Goal: Complete application form

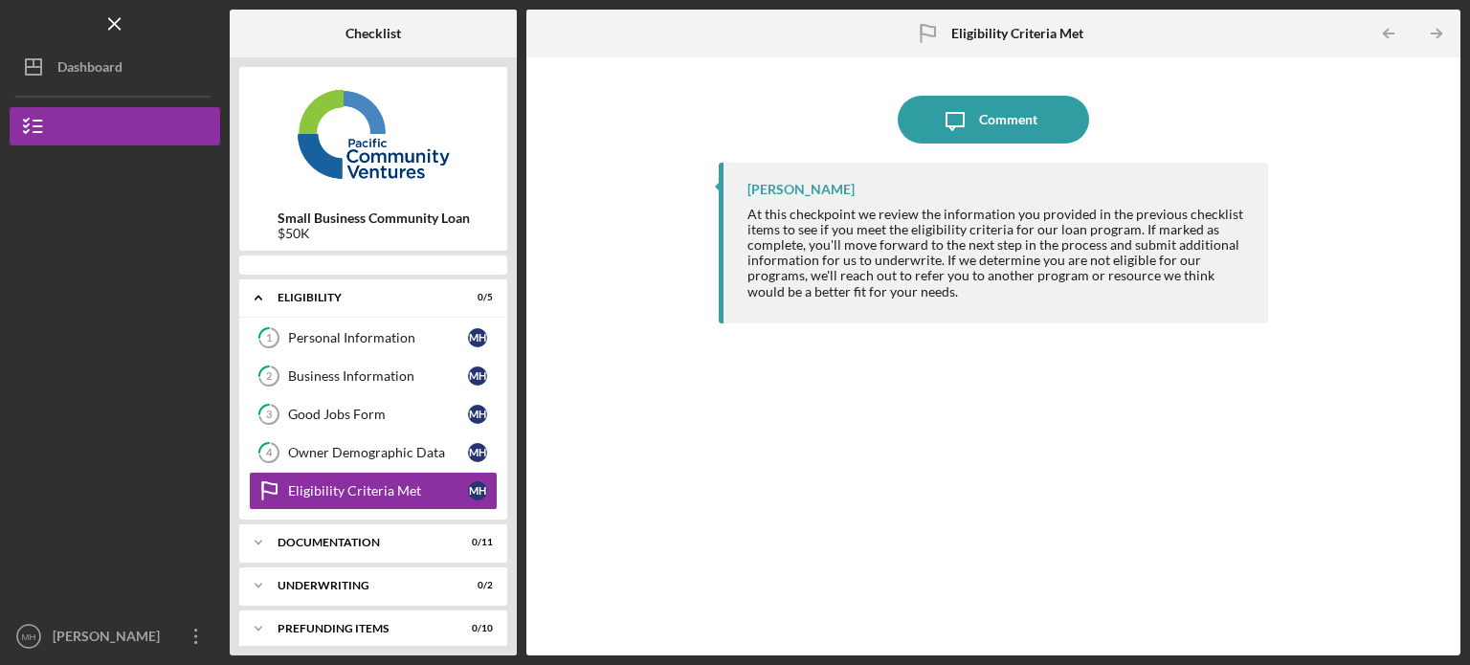
scroll to position [10, 0]
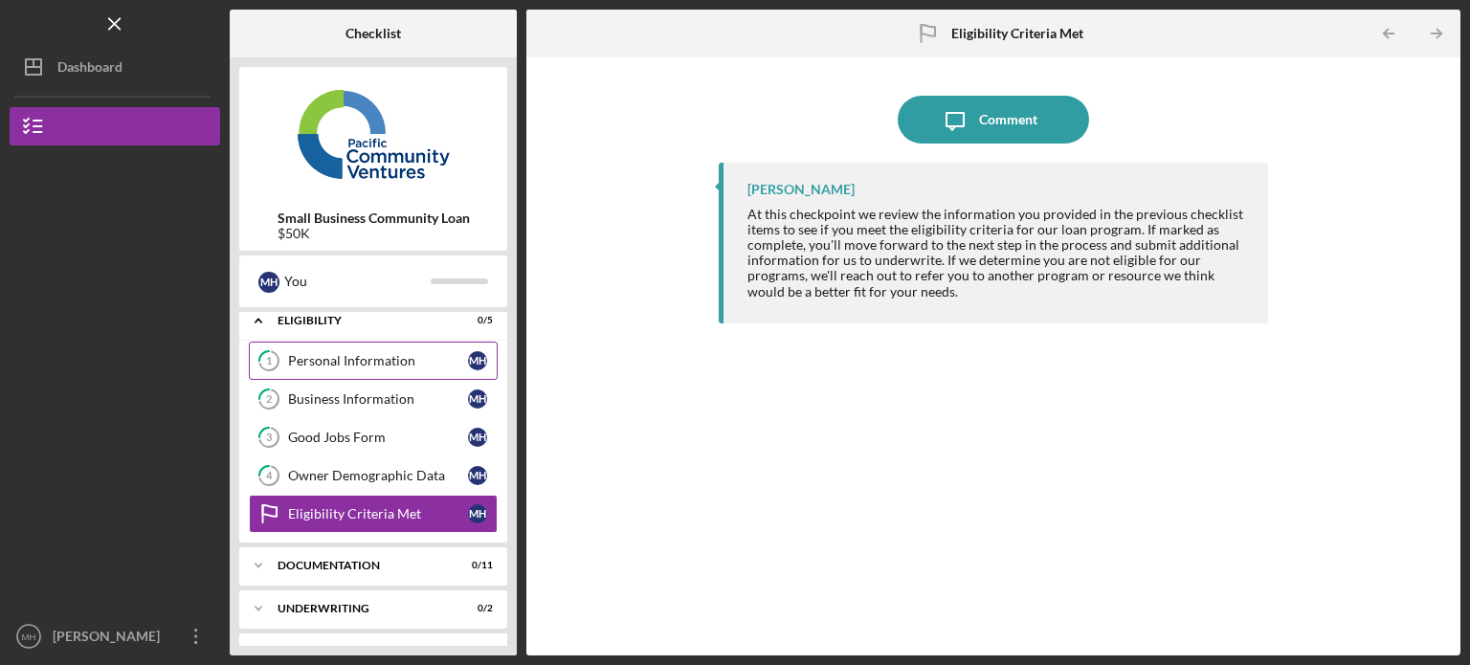
click at [376, 364] on div "Personal Information" at bounding box center [378, 360] width 180 height 15
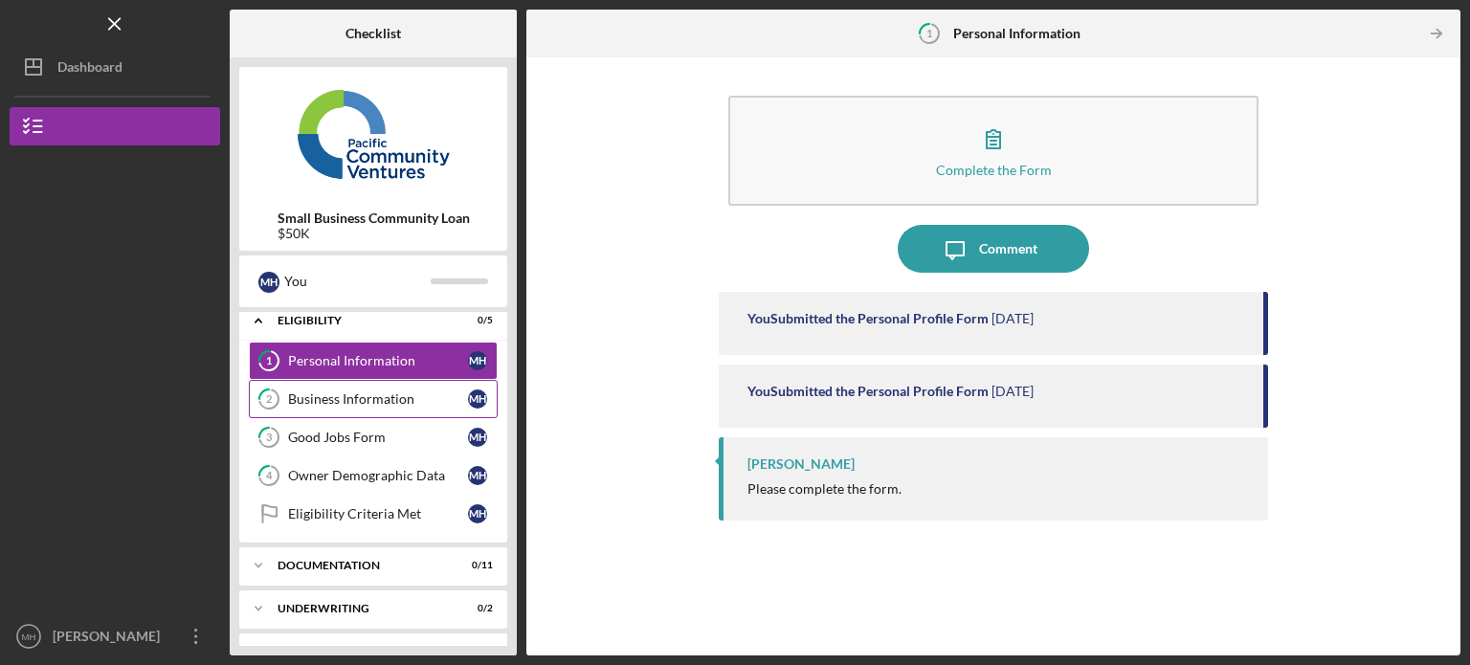
click at [369, 394] on div "Business Information" at bounding box center [378, 399] width 180 height 15
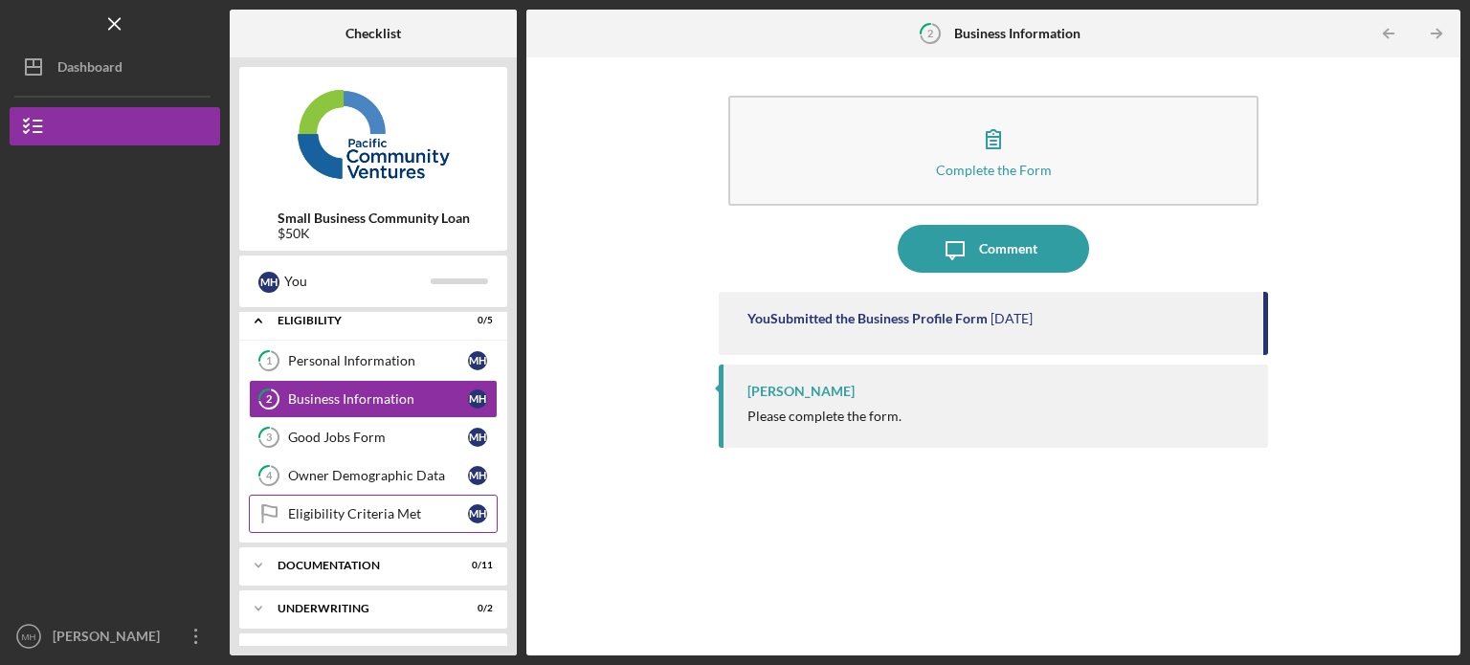
click at [388, 506] on div "Eligibility Criteria Met" at bounding box center [378, 513] width 180 height 15
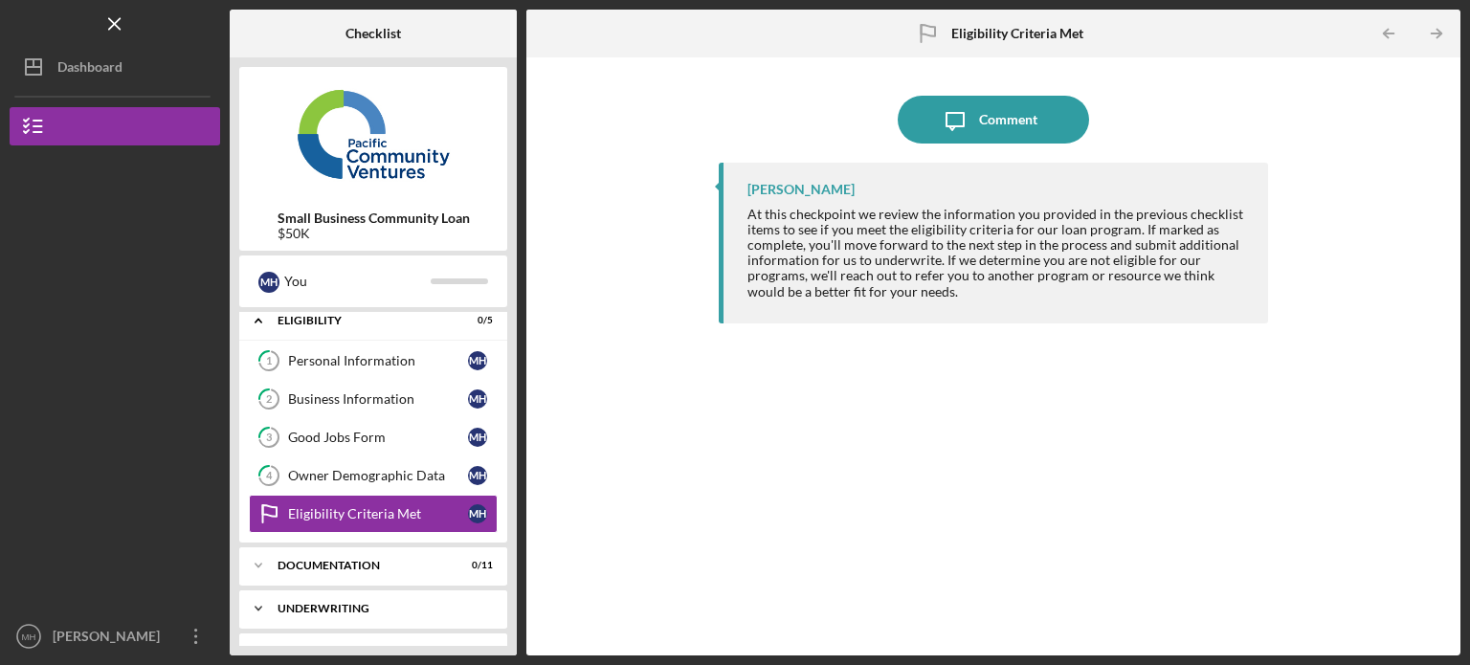
click at [379, 604] on div "Underwriting" at bounding box center [381, 608] width 206 height 11
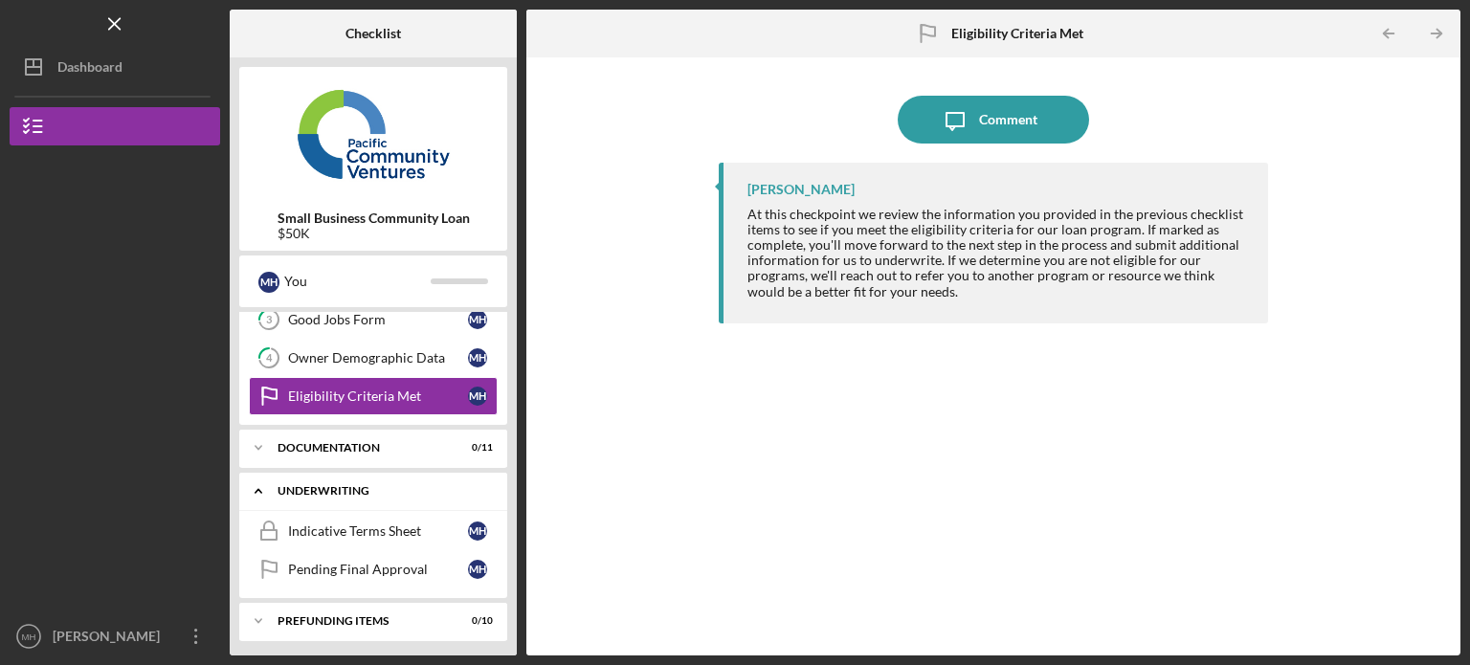
scroll to position [129, 0]
click at [383, 451] on div "Icon/Expander Documentation 0 / 11" at bounding box center [373, 446] width 268 height 38
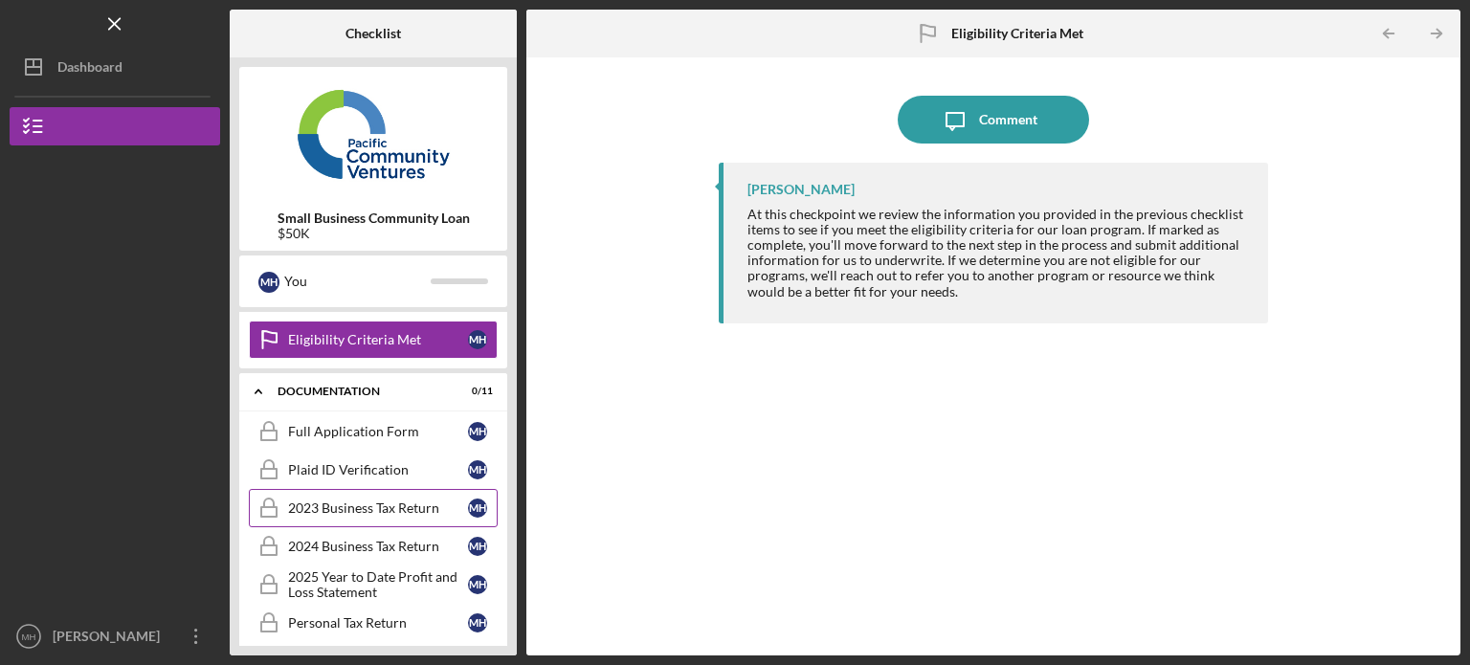
scroll to position [173, 0]
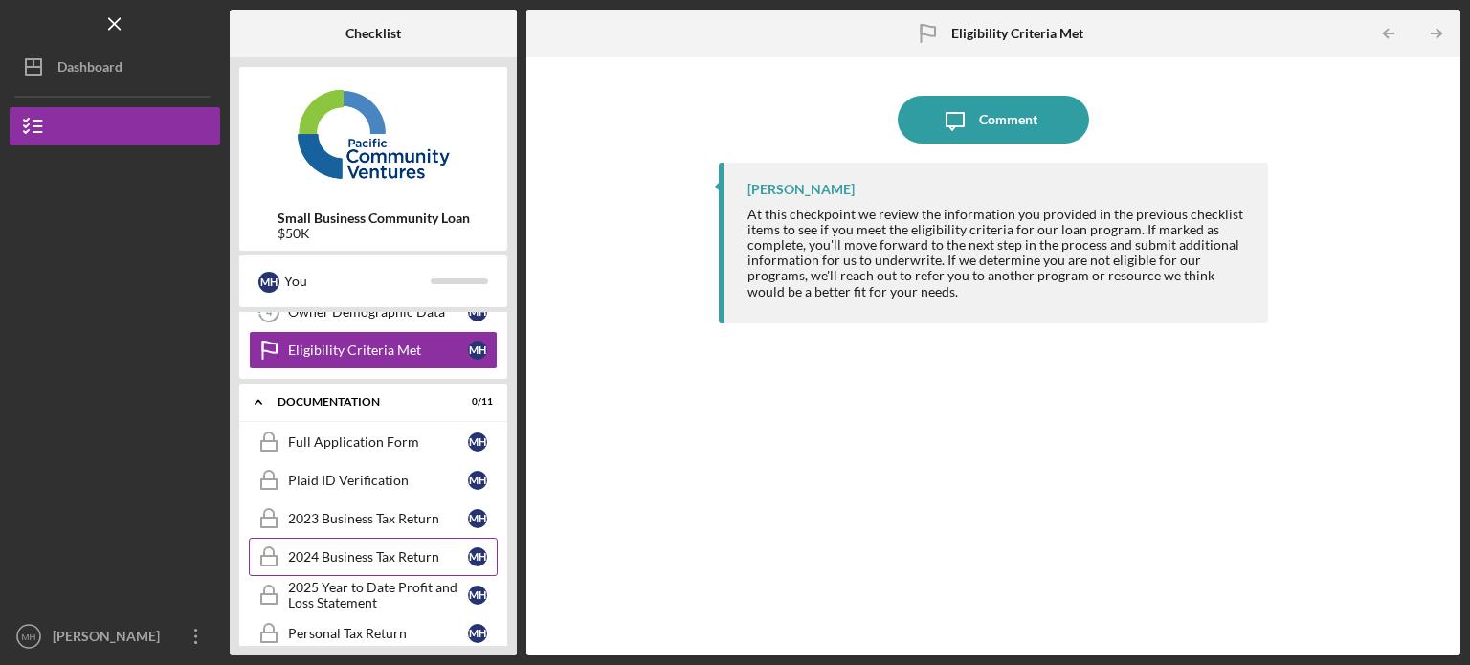
click at [366, 543] on link "2024 Business Tax Return 2024 Business Tax Return M H" at bounding box center [373, 557] width 249 height 38
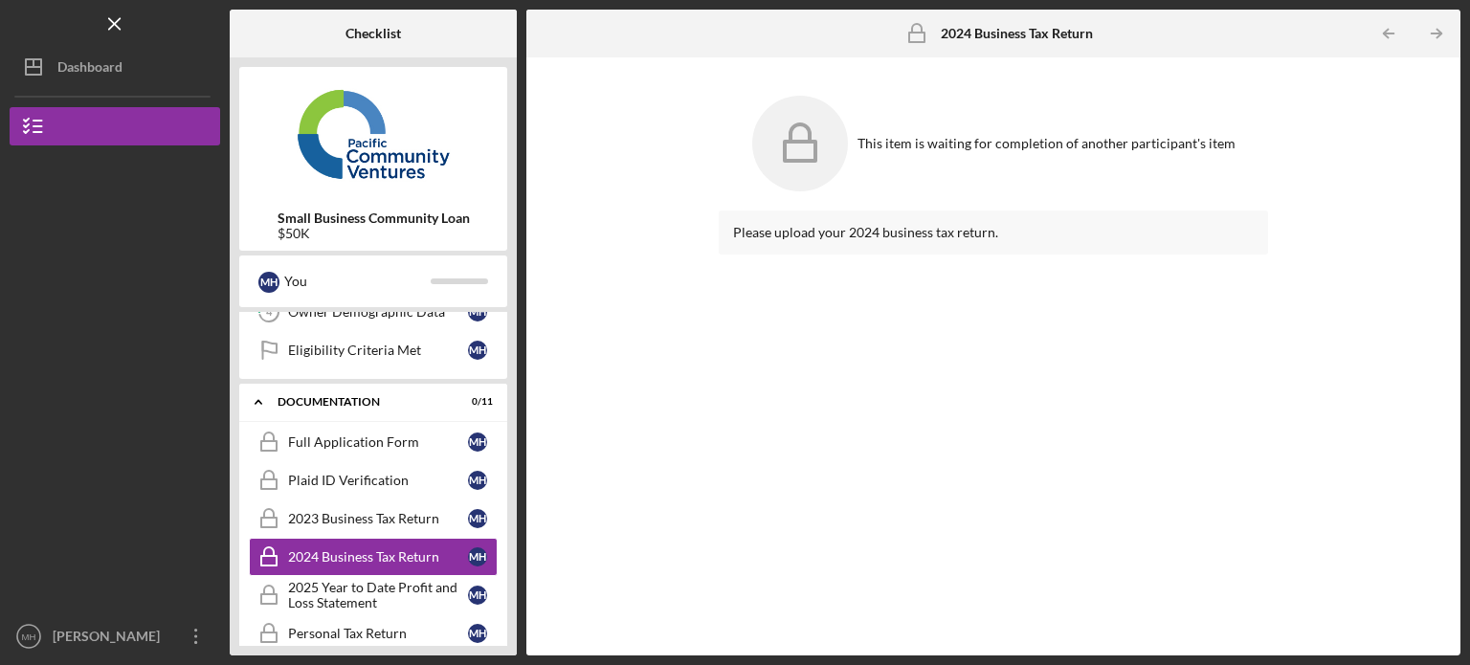
click at [984, 231] on div "Please upload your 2024 business tax return." at bounding box center [993, 232] width 521 height 15
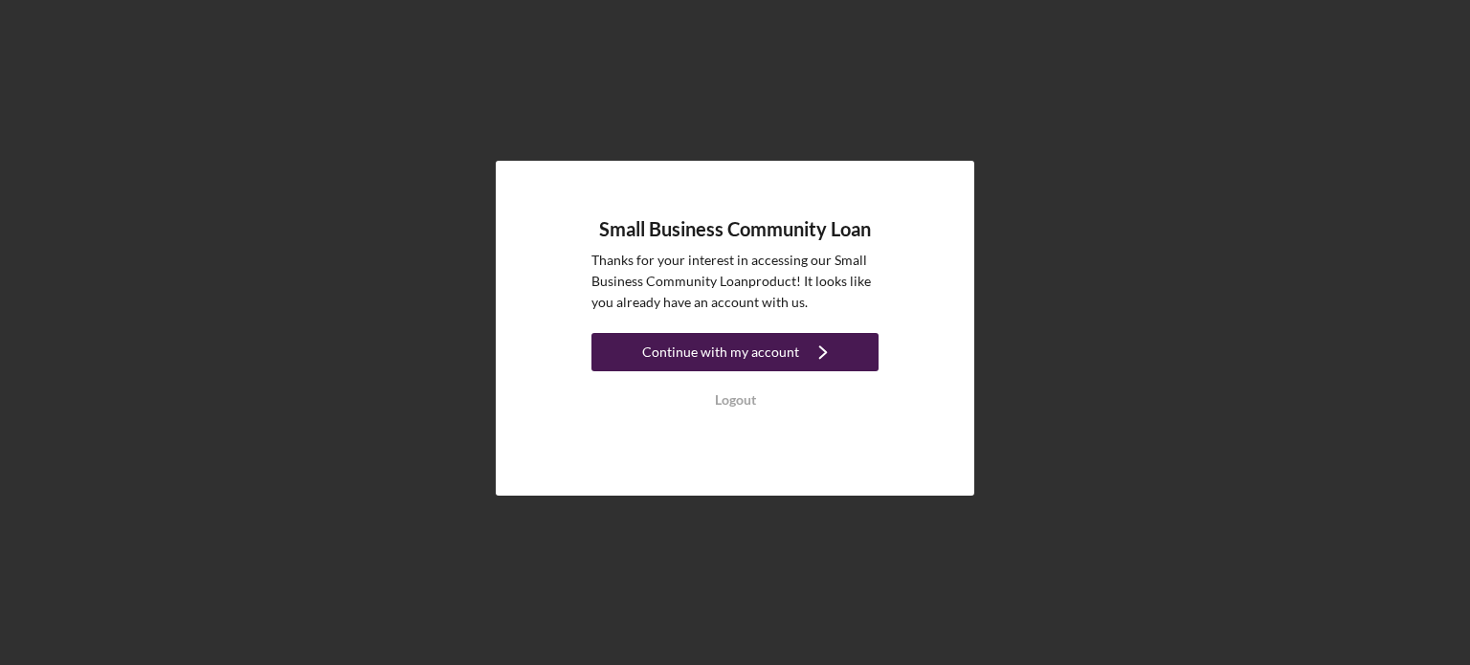
click at [772, 356] on div "Continue with my account" at bounding box center [720, 352] width 157 height 38
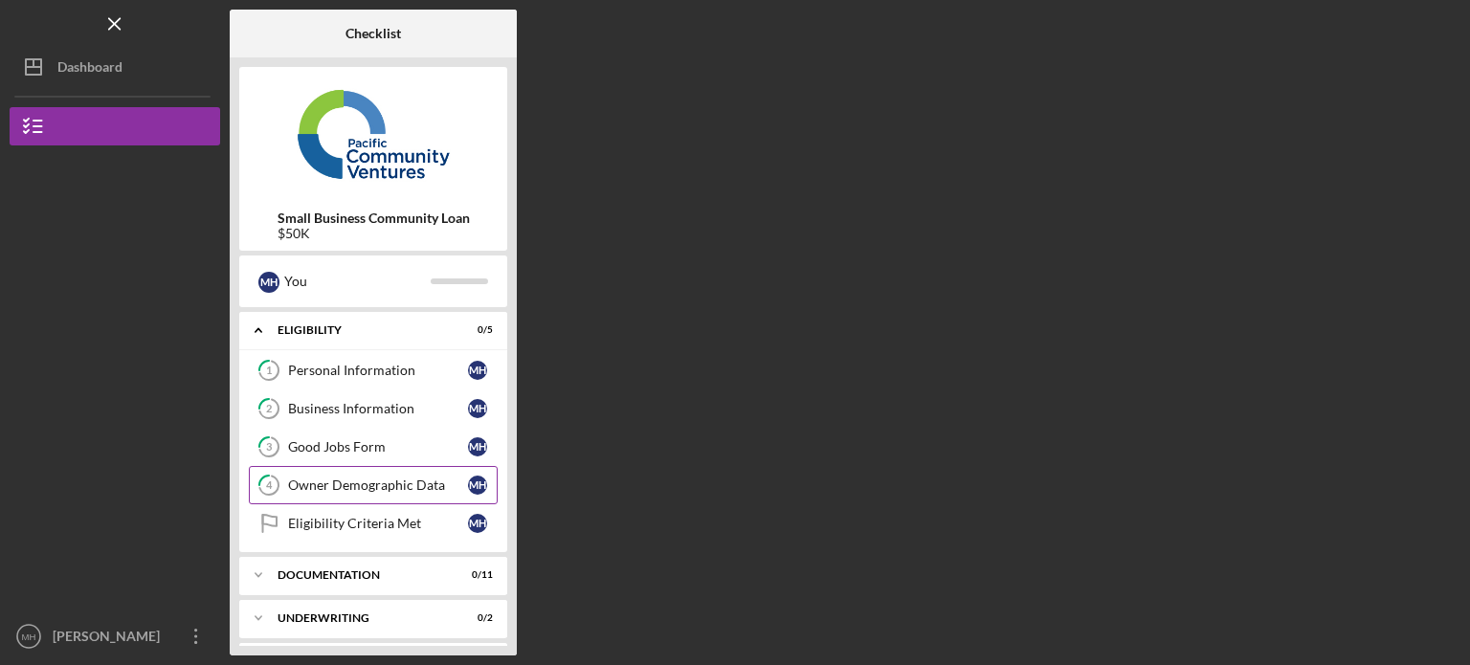
scroll to position [42, 0]
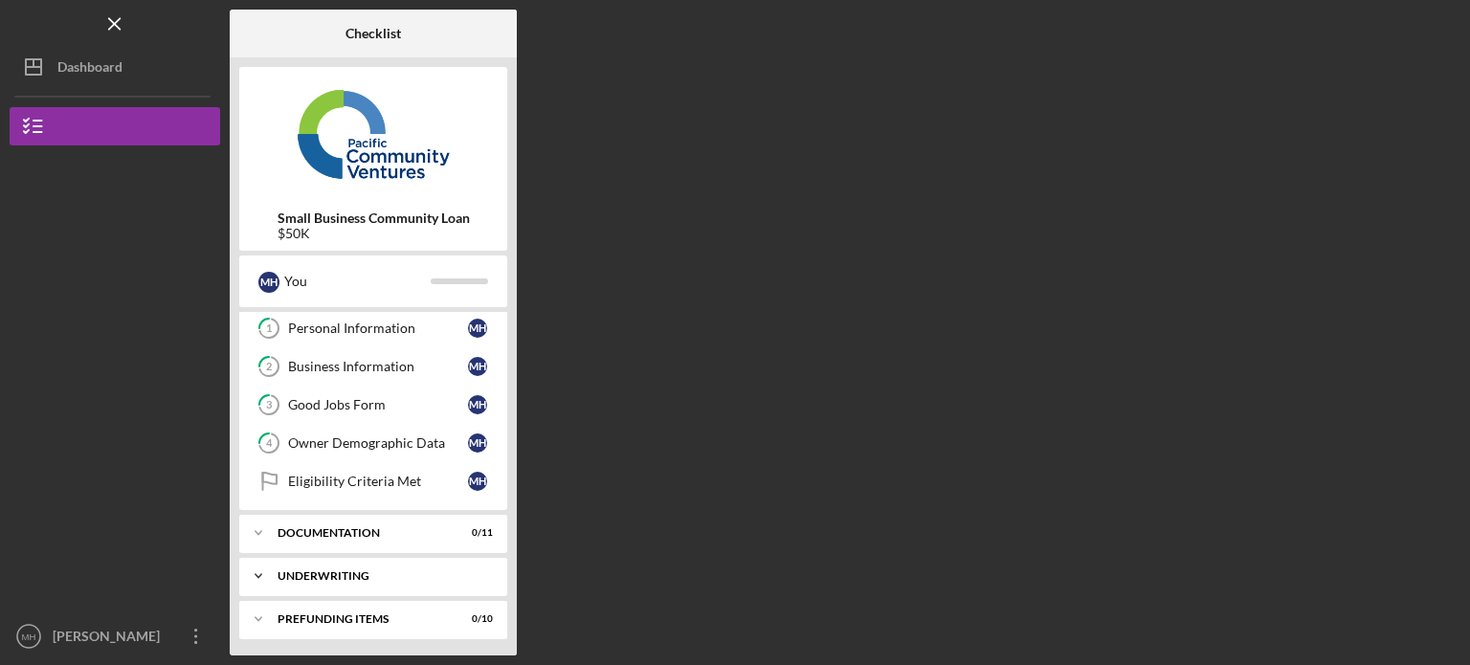
click at [363, 572] on div "Underwriting" at bounding box center [381, 576] width 206 height 11
